Goal: Find specific page/section: Find specific page/section

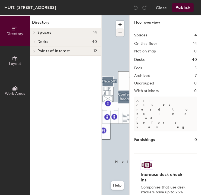
click at [32, 42] on span at bounding box center [33, 41] width 5 height 3
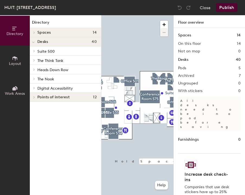
drag, startPoint x: 203, startPoint y: 74, endPoint x: 189, endPoint y: 77, distance: 14.6
click at [200, 74] on div "Archived 7" at bounding box center [209, 75] width 63 height 4
click at [200, 75] on h2 "7" at bounding box center [240, 75] width 2 height 4
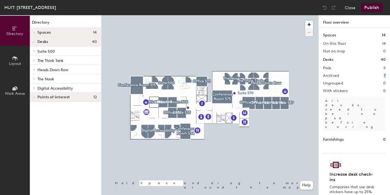
click at [182, 15] on div at bounding box center [209, 15] width 217 height 0
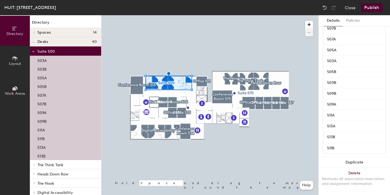
scroll to position [149, 0]
click at [189, 15] on div at bounding box center [209, 15] width 217 height 0
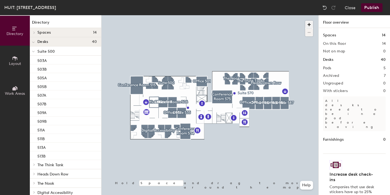
click at [200, 25] on span "button" at bounding box center [309, 25] width 8 height 8
click at [200, 24] on span "button" at bounding box center [309, 25] width 8 height 8
drag, startPoint x: 310, startPoint y: 24, endPoint x: 306, endPoint y: 26, distance: 4.5
click at [200, 24] on span "button" at bounding box center [309, 25] width 8 height 8
click at [176, 15] on div at bounding box center [209, 15] width 217 height 0
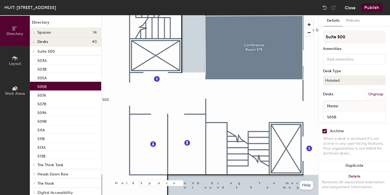
click at [200, 4] on button "Close" at bounding box center [350, 7] width 11 height 9
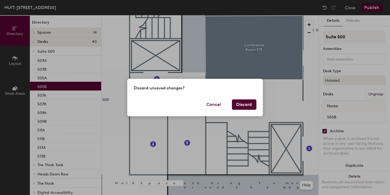
click at [200, 107] on button "Discard" at bounding box center [244, 104] width 24 height 10
